Goal: Navigation & Orientation: Find specific page/section

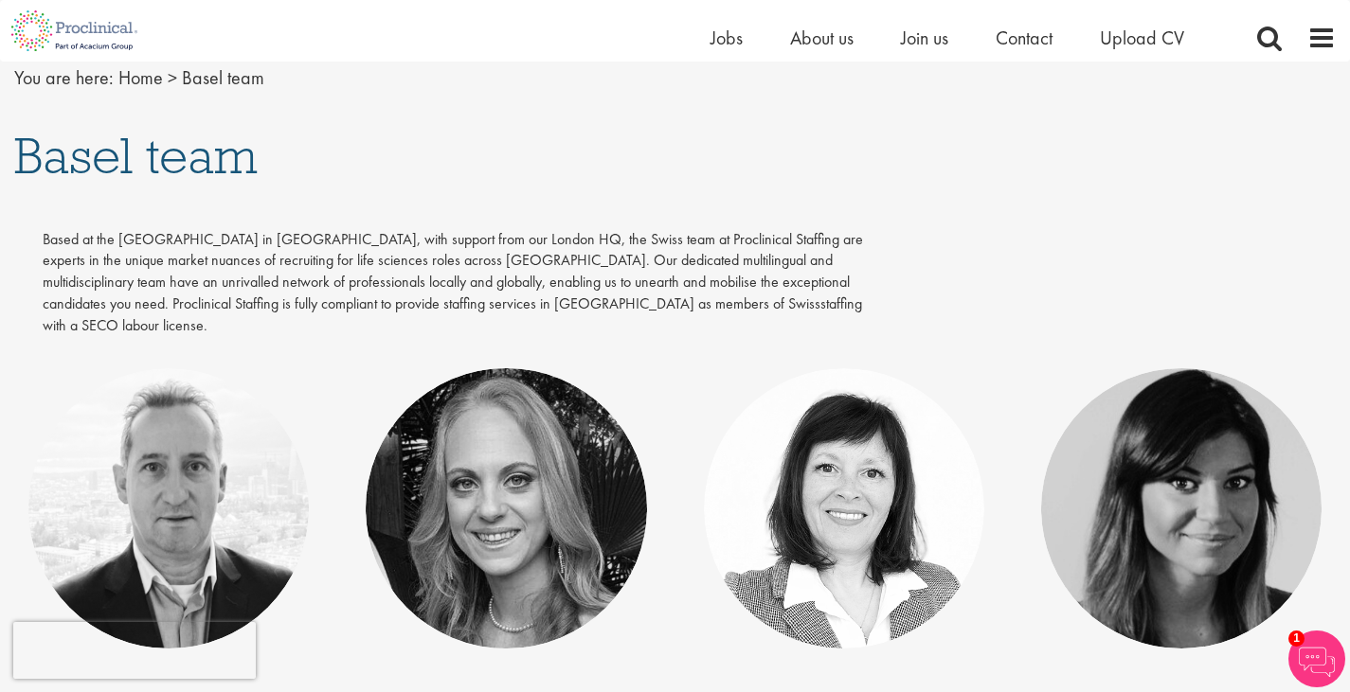
scroll to position [207, 0]
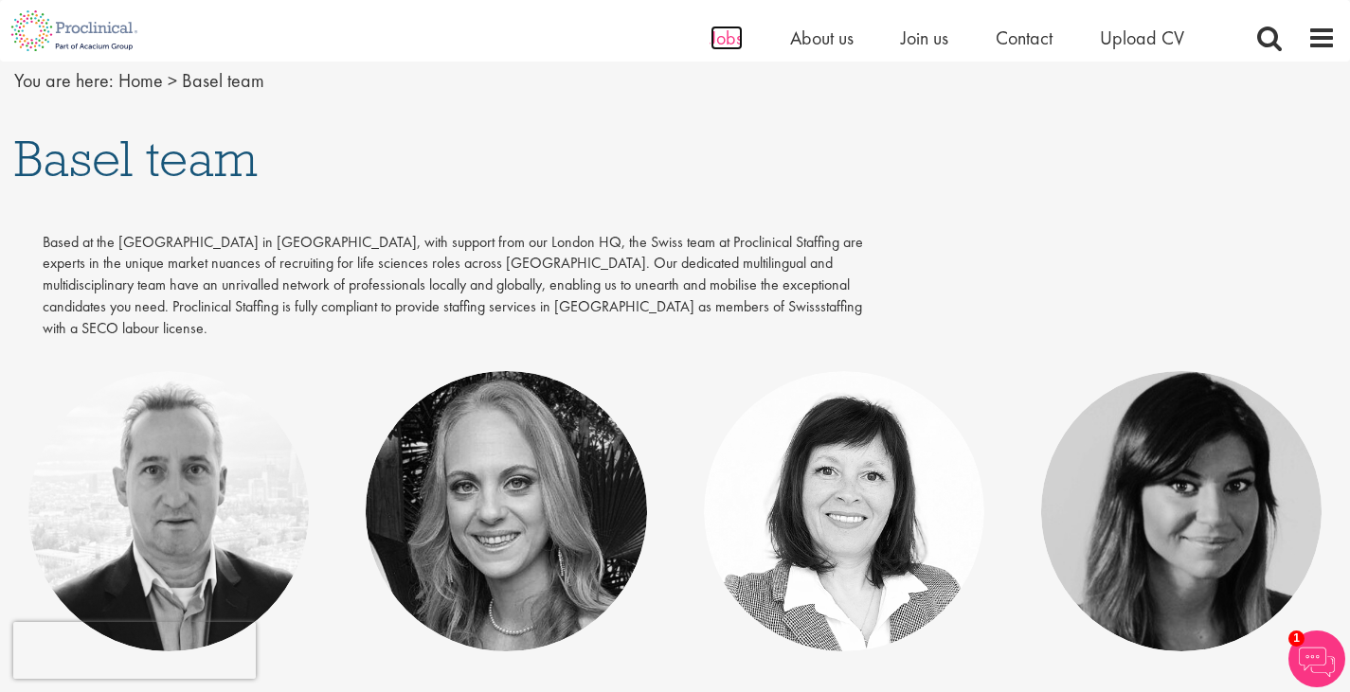
click at [720, 41] on span "Jobs" at bounding box center [726, 38] width 32 height 25
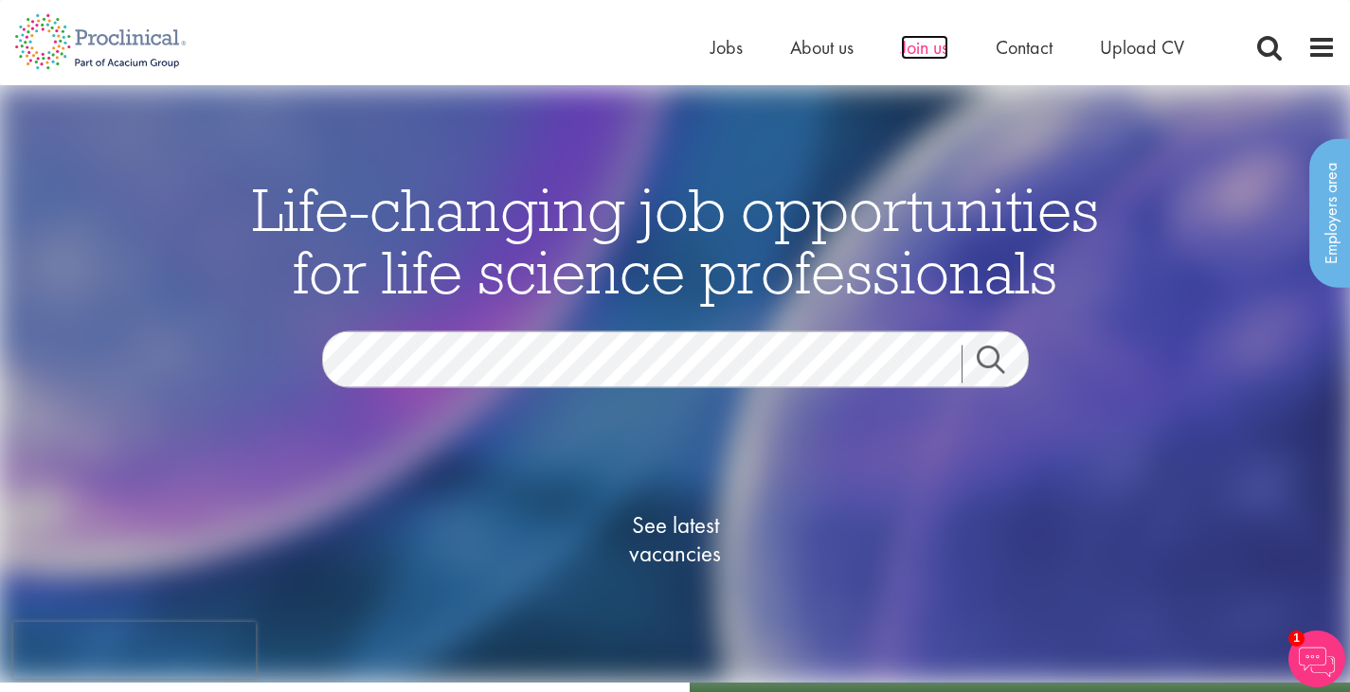
click at [931, 50] on span "Join us" at bounding box center [924, 47] width 47 height 25
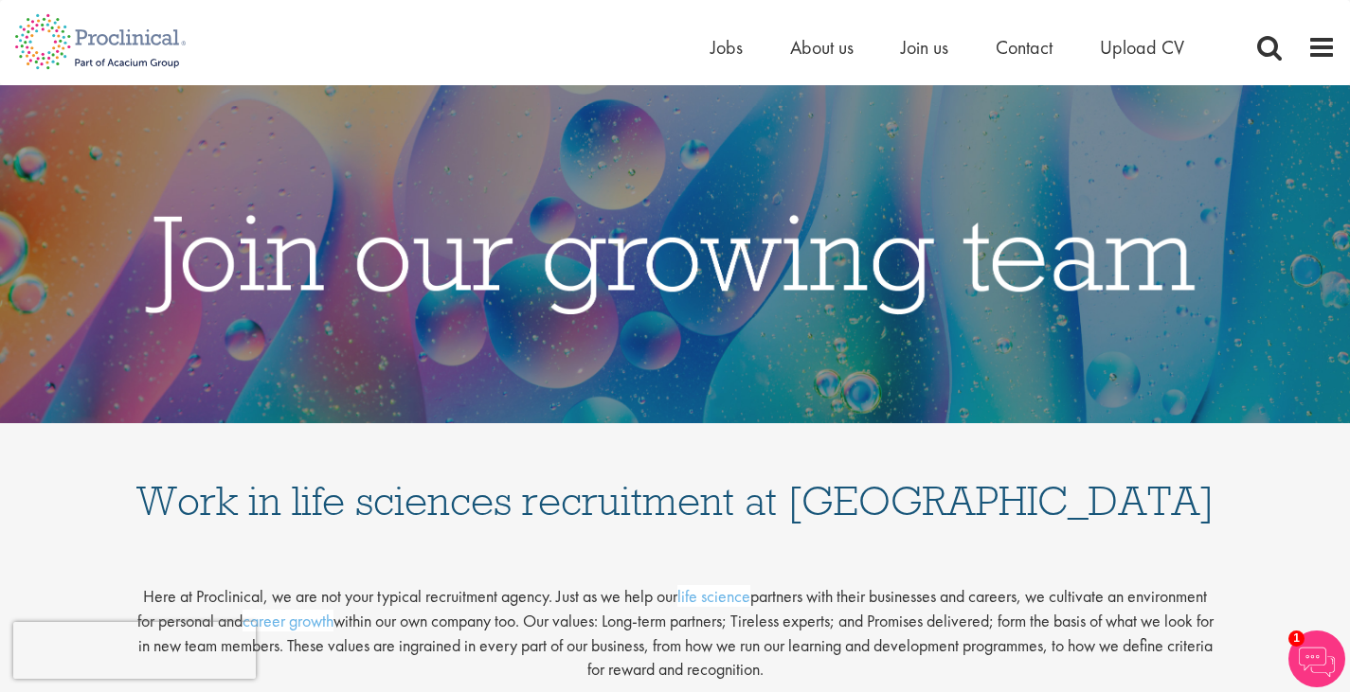
drag, startPoint x: 1357, startPoint y: 120, endPoint x: 1350, endPoint y: 48, distance: 72.4
click at [723, 47] on span "Jobs" at bounding box center [726, 47] width 32 height 25
